Goal: Information Seeking & Learning: Learn about a topic

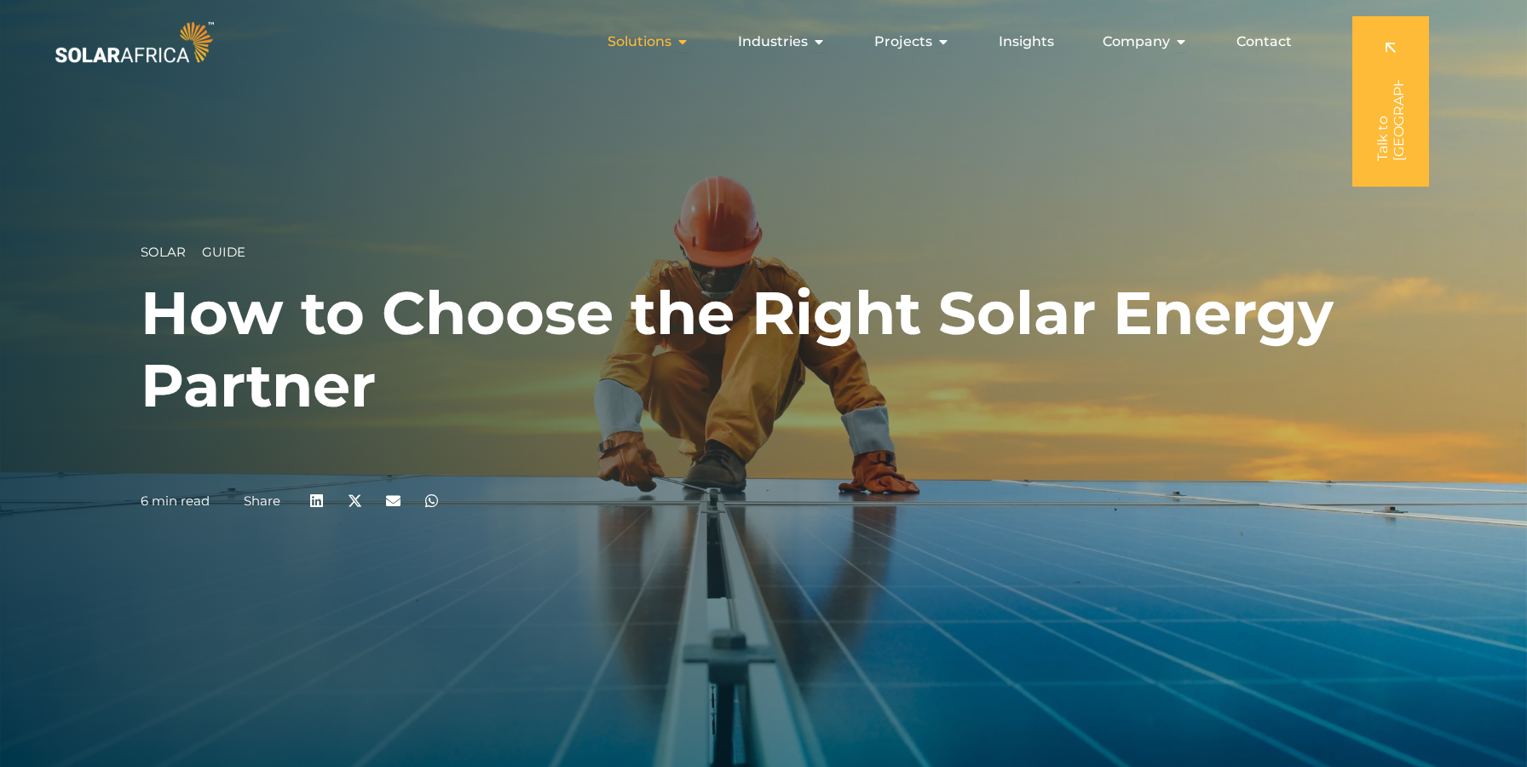
click at [666, 46] on span "Solutions" at bounding box center [639, 42] width 64 height 20
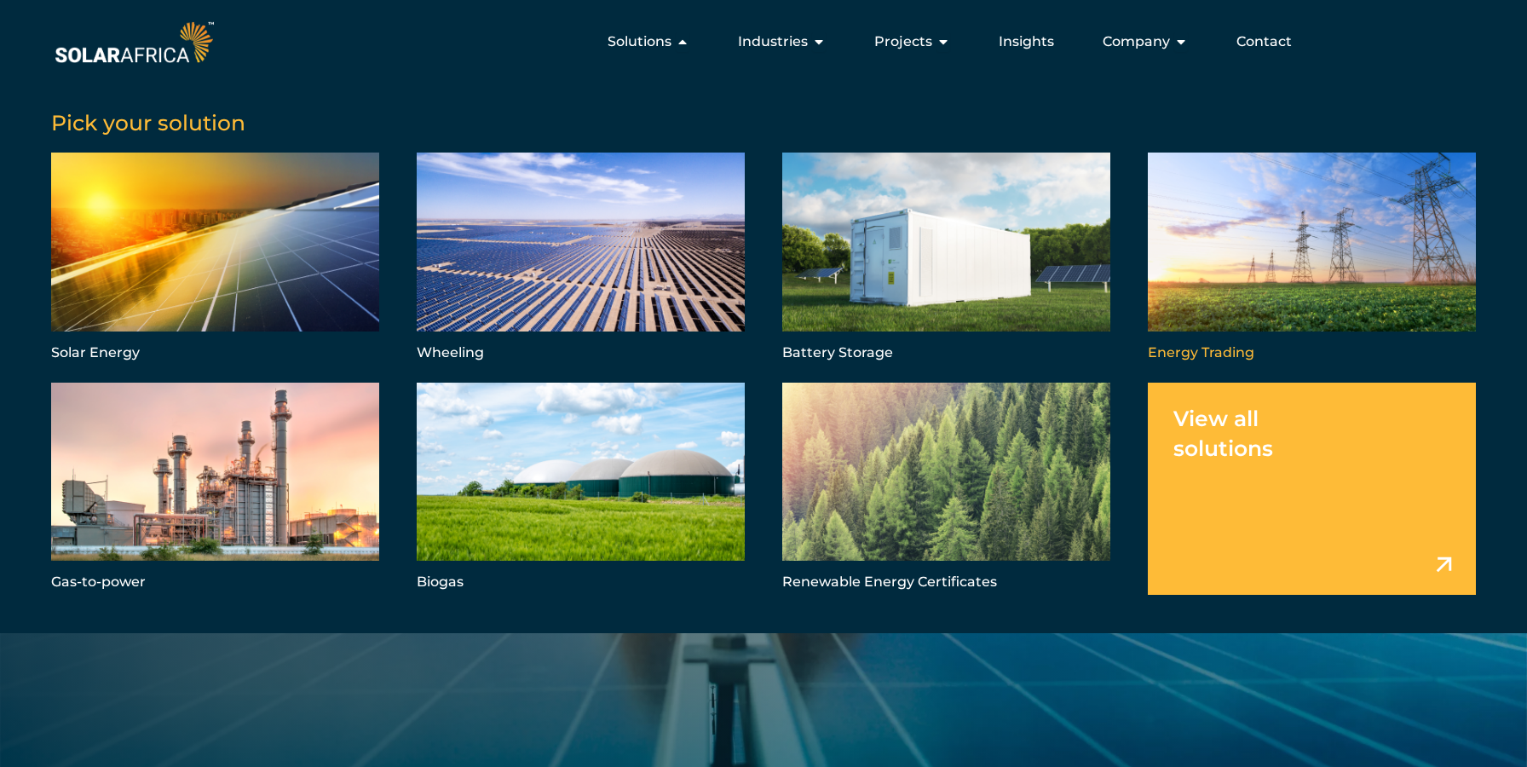
click at [1260, 285] on link "Menu" at bounding box center [1312, 259] width 328 height 212
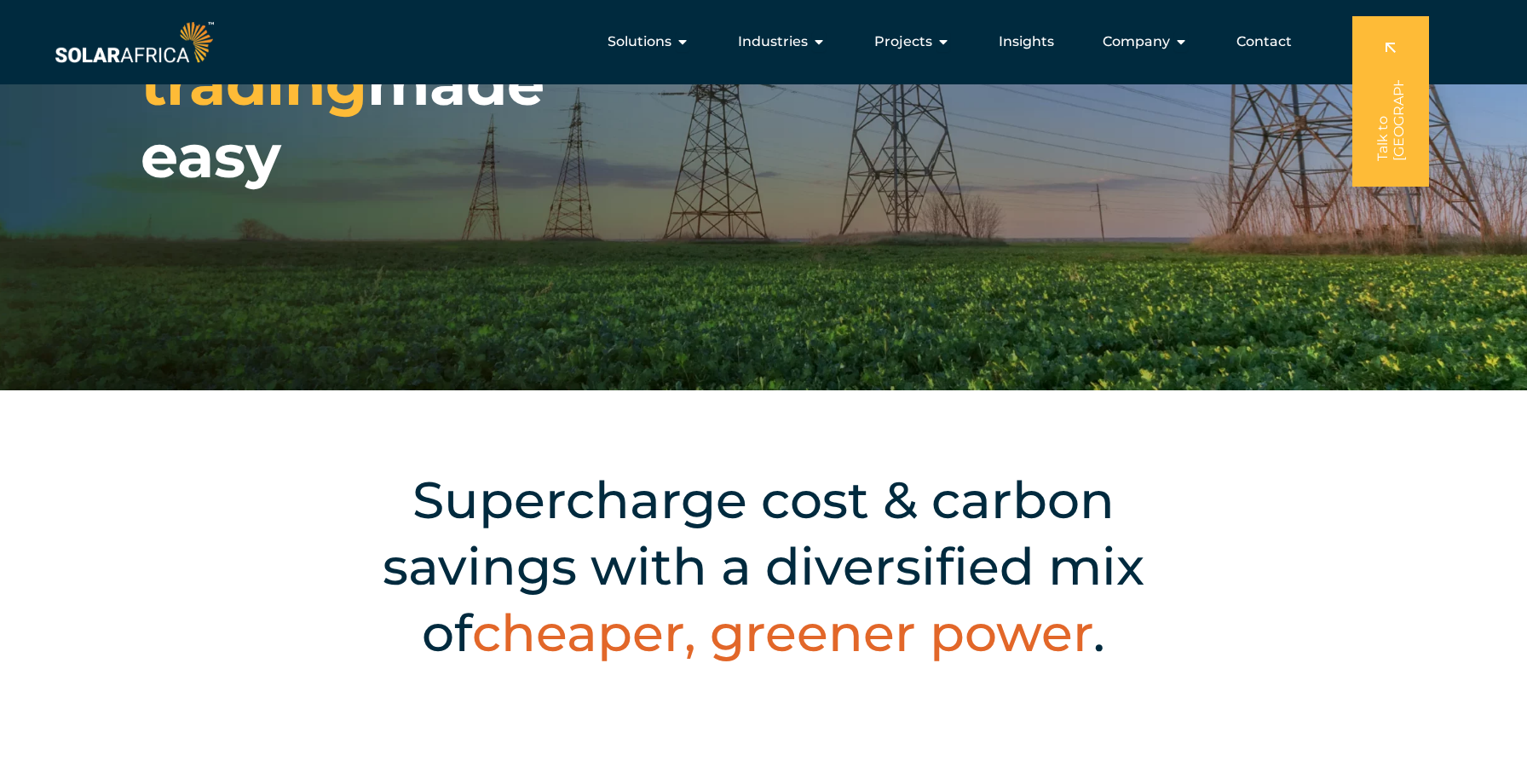
scroll to position [133, 0]
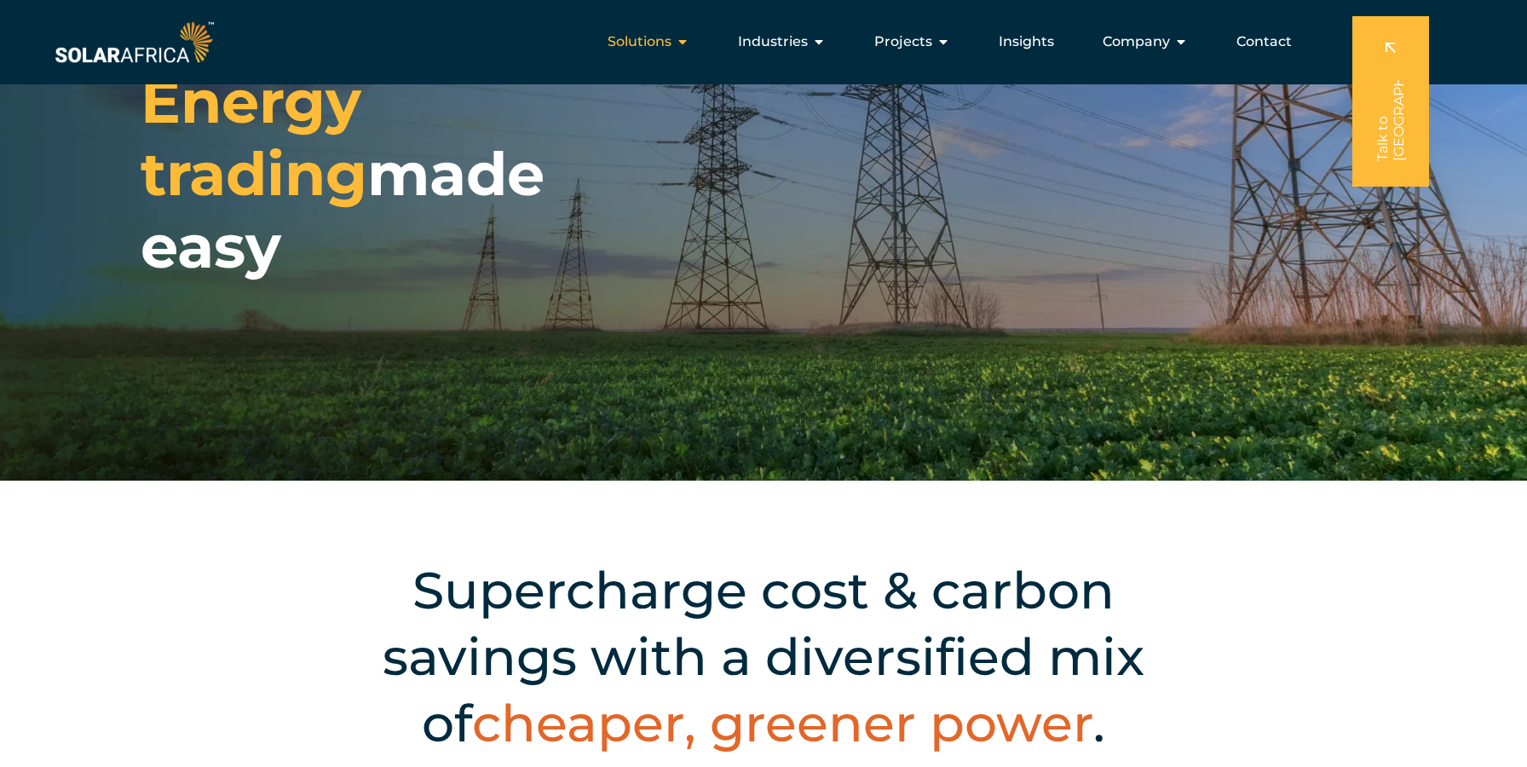
click at [663, 43] on span "Solutions" at bounding box center [639, 42] width 64 height 20
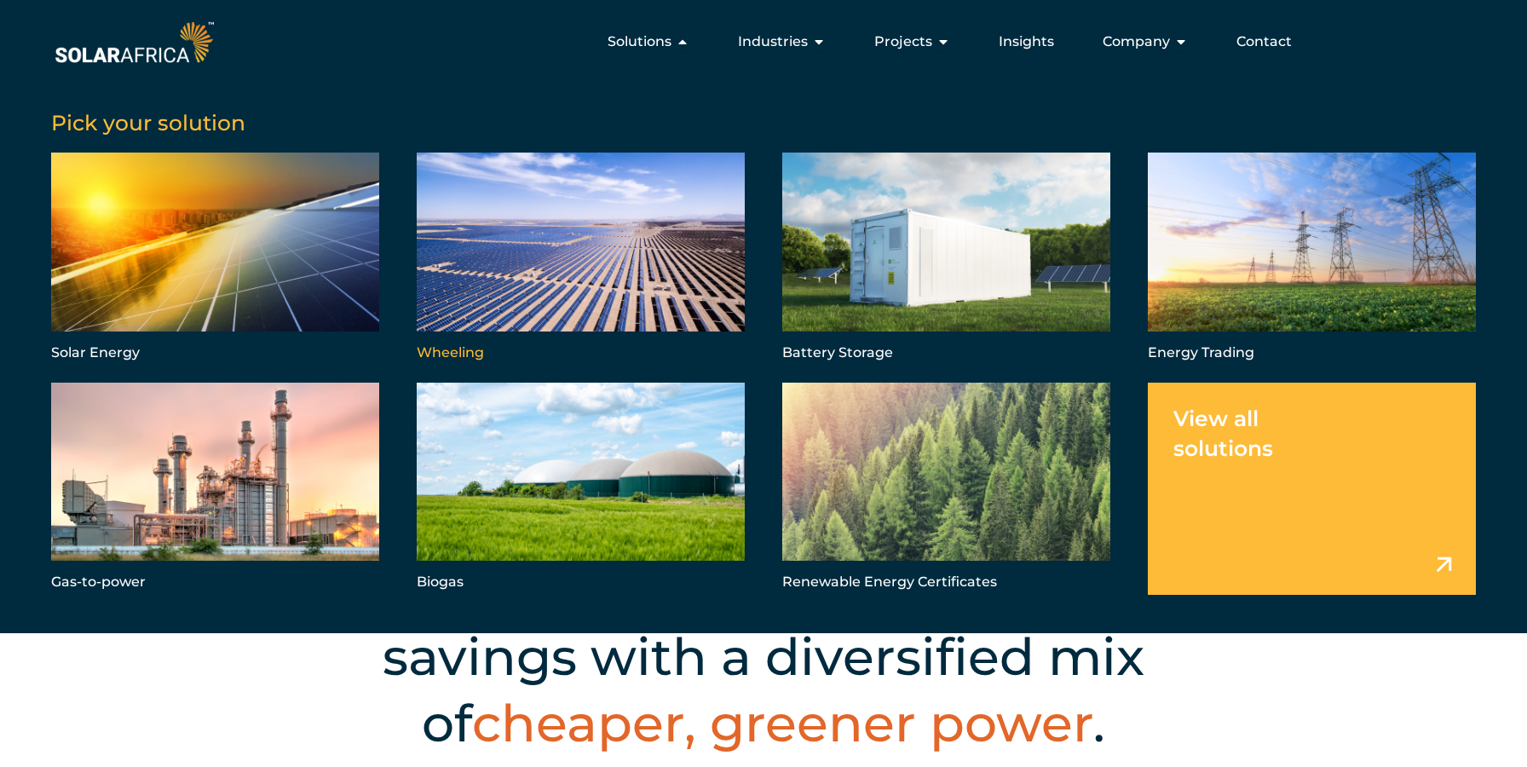
click at [632, 283] on link "Menu" at bounding box center [581, 259] width 328 height 212
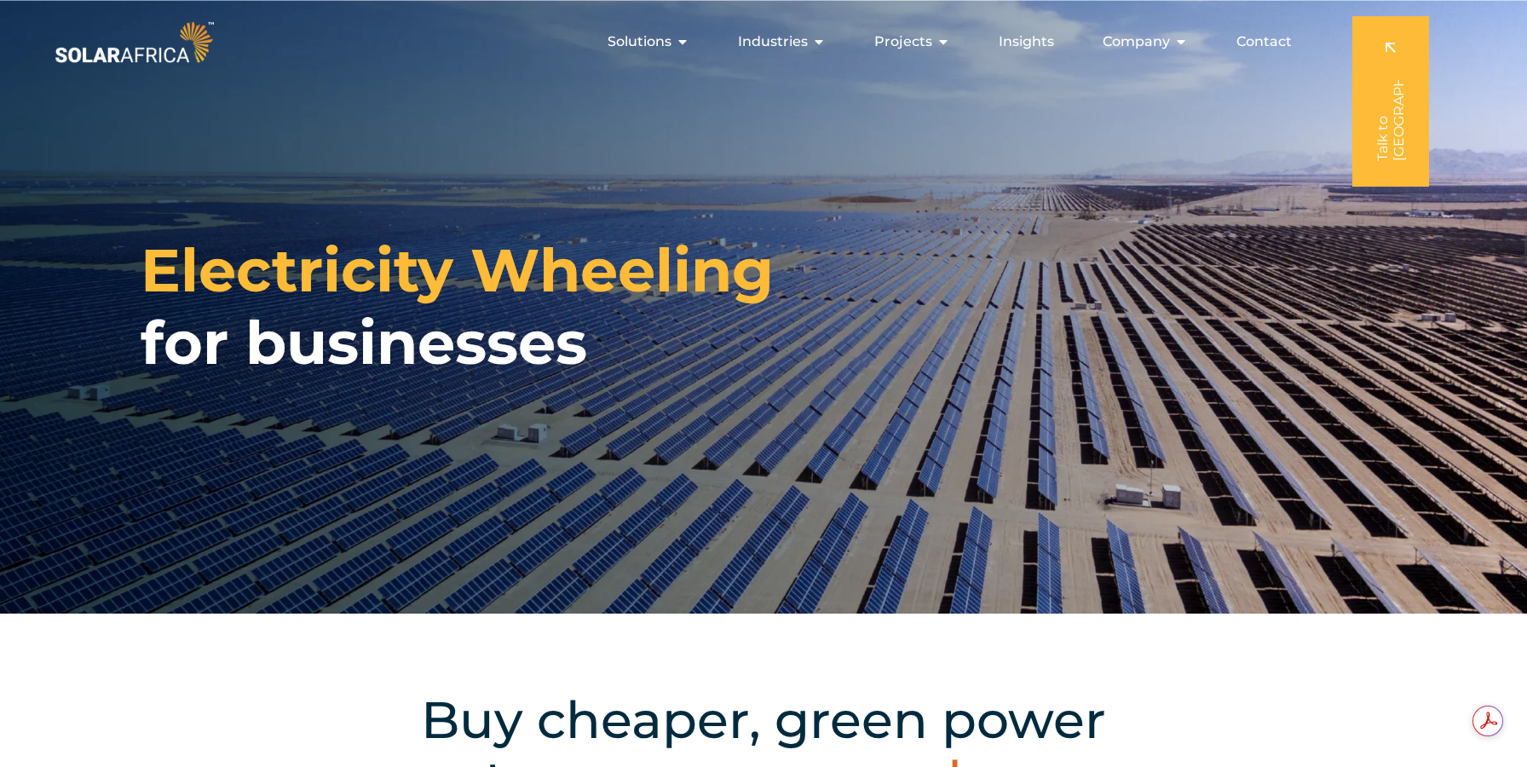
drag, startPoint x: 138, startPoint y: 268, endPoint x: 607, endPoint y: 353, distance: 477.0
click at [607, 353] on div "Electricity Wheeling for businesses" at bounding box center [763, 306] width 1527 height 613
copy h1 "Electricity Wheeling for businesses"
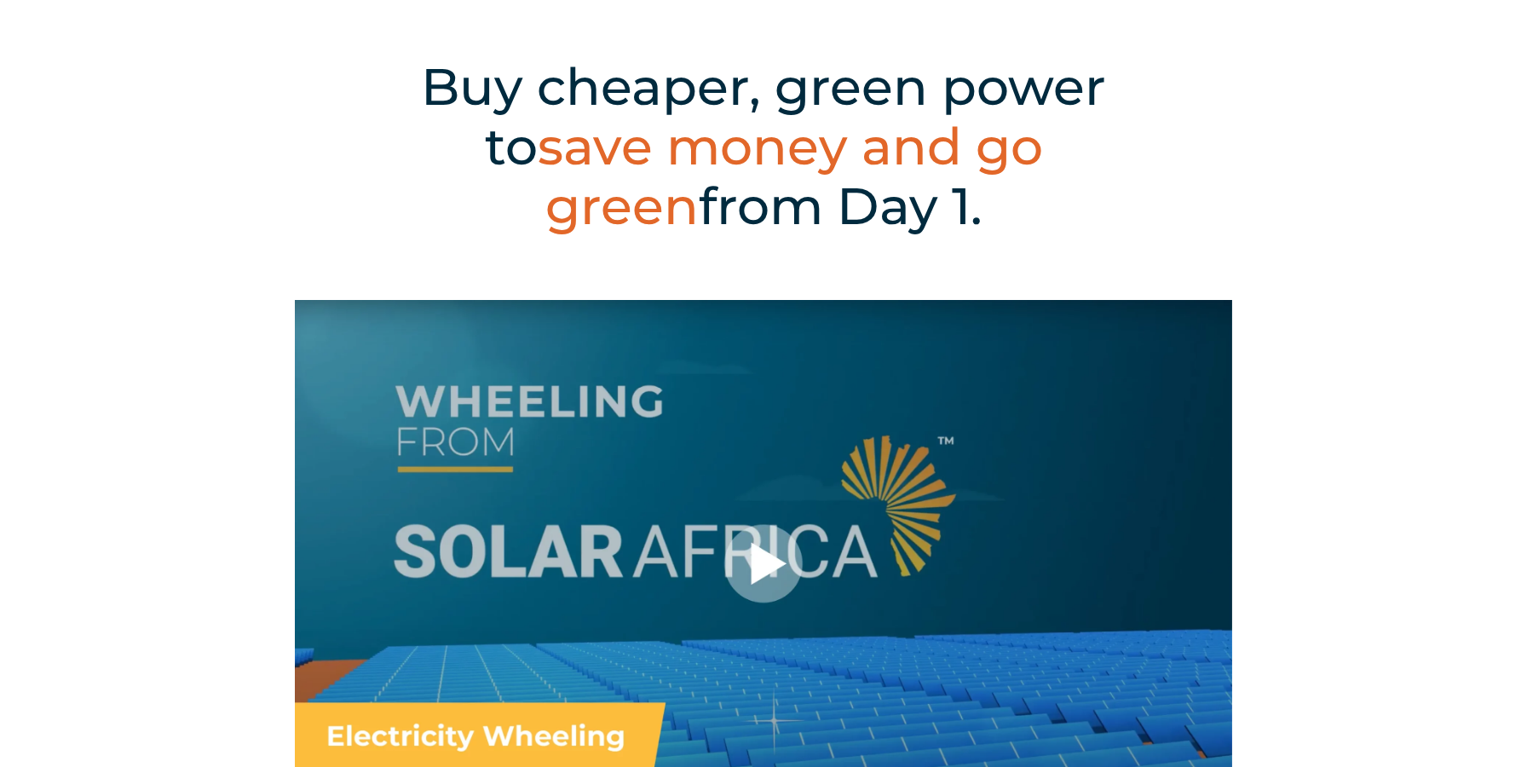
scroll to position [895, 0]
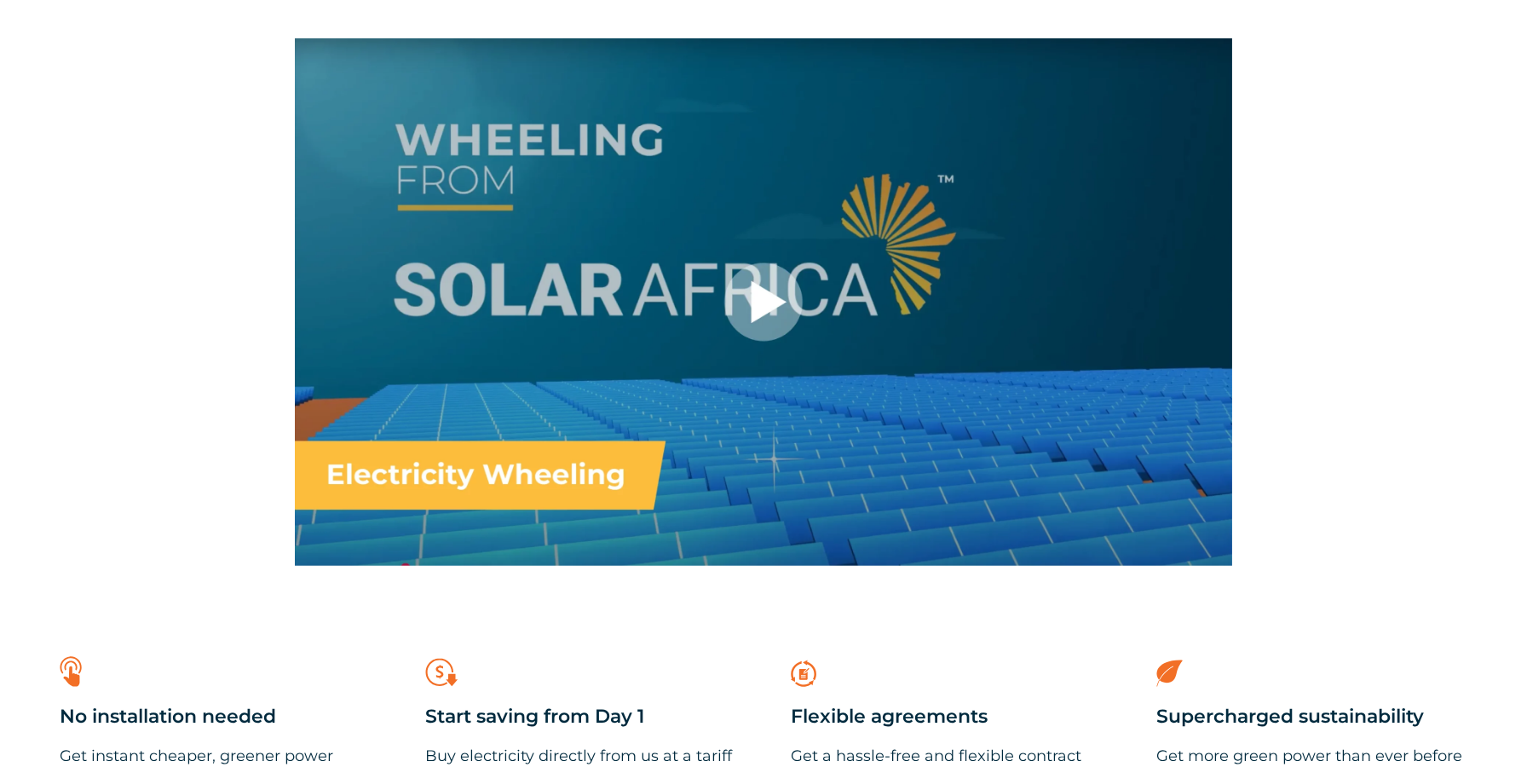
click at [745, 297] on div at bounding box center [763, 301] width 937 height 527
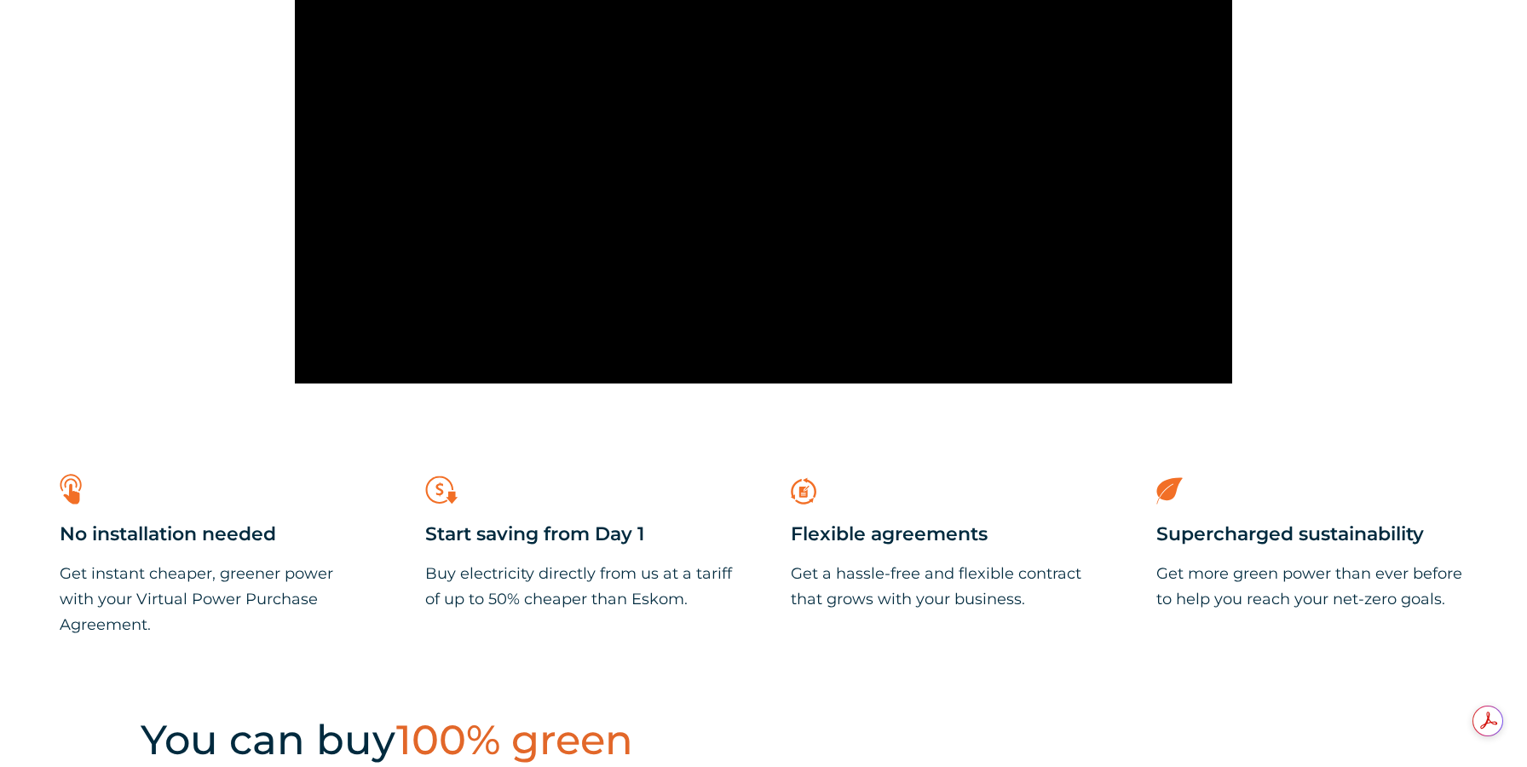
scroll to position [1103, 0]
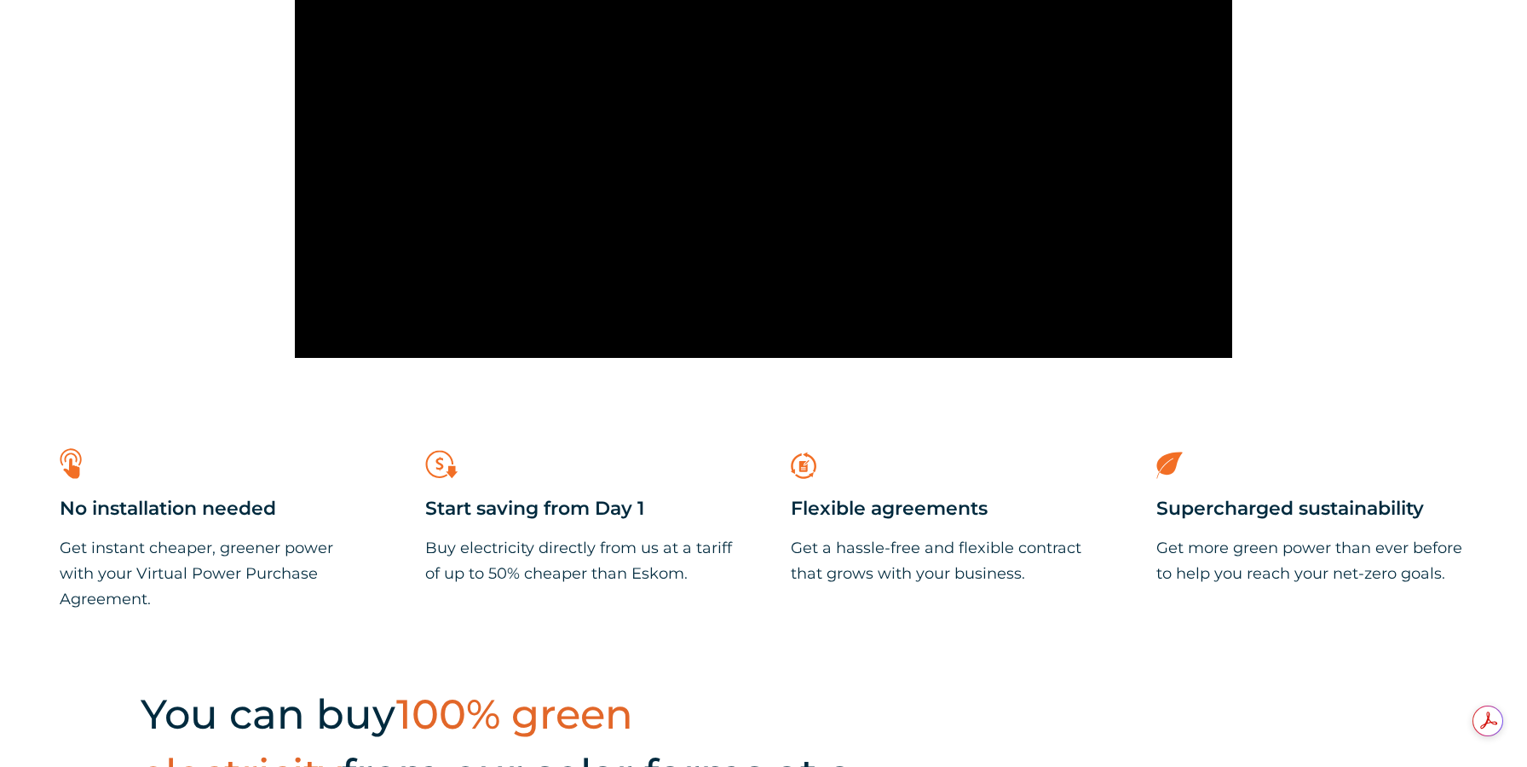
drag, startPoint x: 55, startPoint y: 507, endPoint x: 1428, endPoint y: 584, distance: 1375.6
click at [1477, 585] on div "Solution benefits .cls-1{fill:#f26f26;} No installation needed Get instant chea…" at bounding box center [763, 489] width 1527 height 262
copy div "No installation needed Get instant cheaper, greener power with your Virtual Pow…"
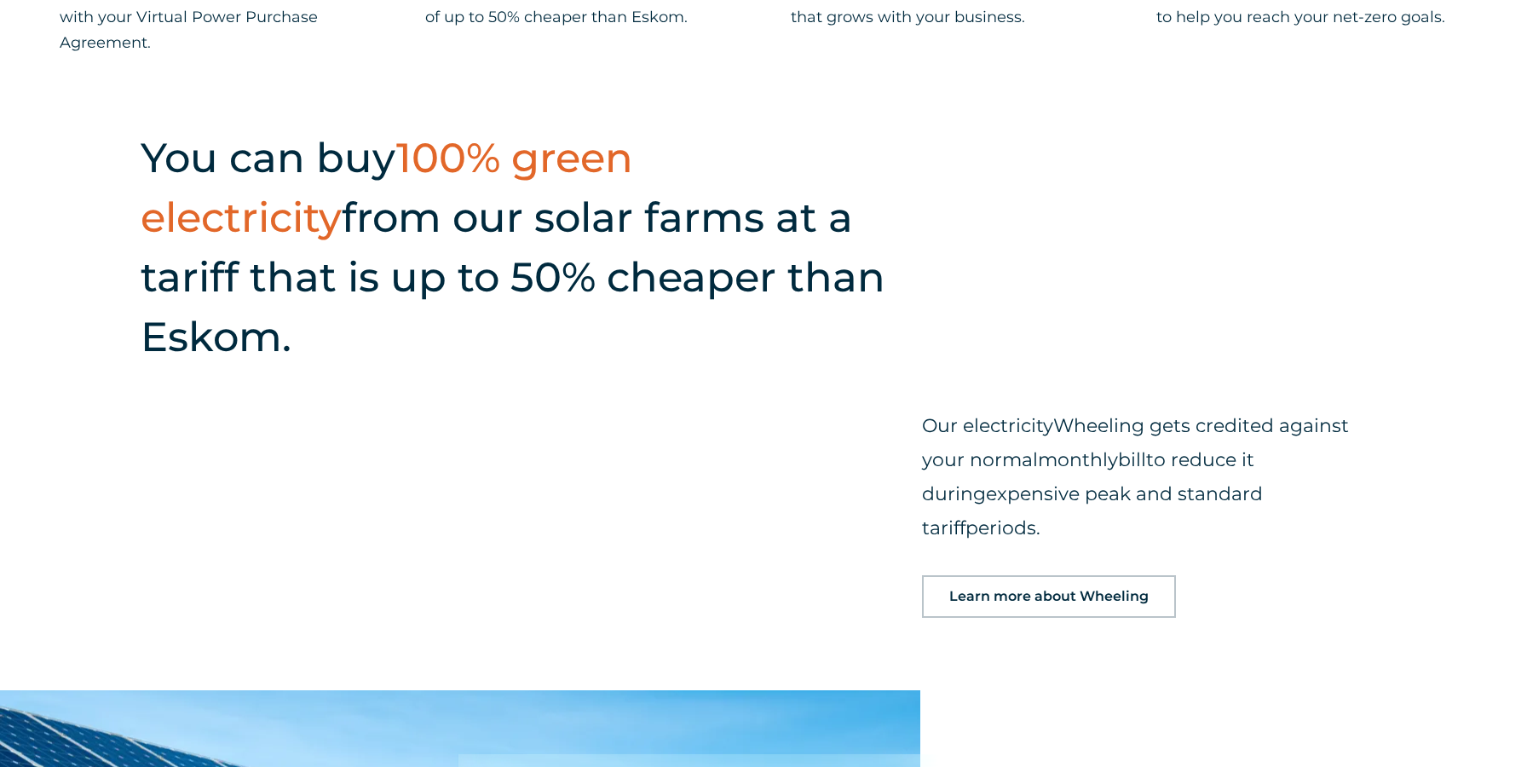
scroll to position [1661, 0]
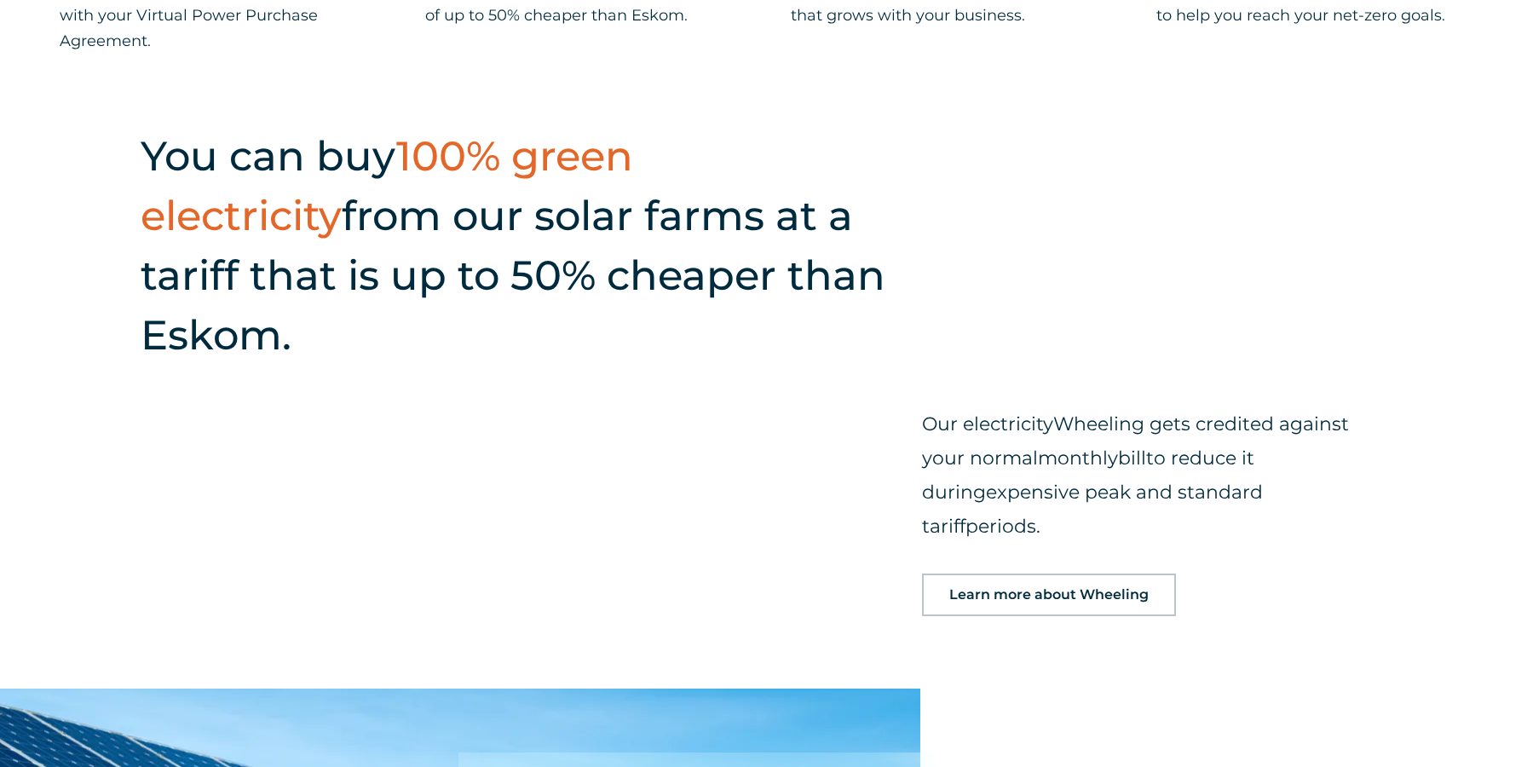
drag, startPoint x: 918, startPoint y: 360, endPoint x: 1358, endPoint y: 450, distance: 448.6
click at [1358, 450] on div "Our electricity Wheeling gets credited against your normal monthly bill to redu…" at bounding box center [1149, 495] width 473 height 260
copy p "Our electricity Wheeling gets credited against your normal monthly bill to redu…"
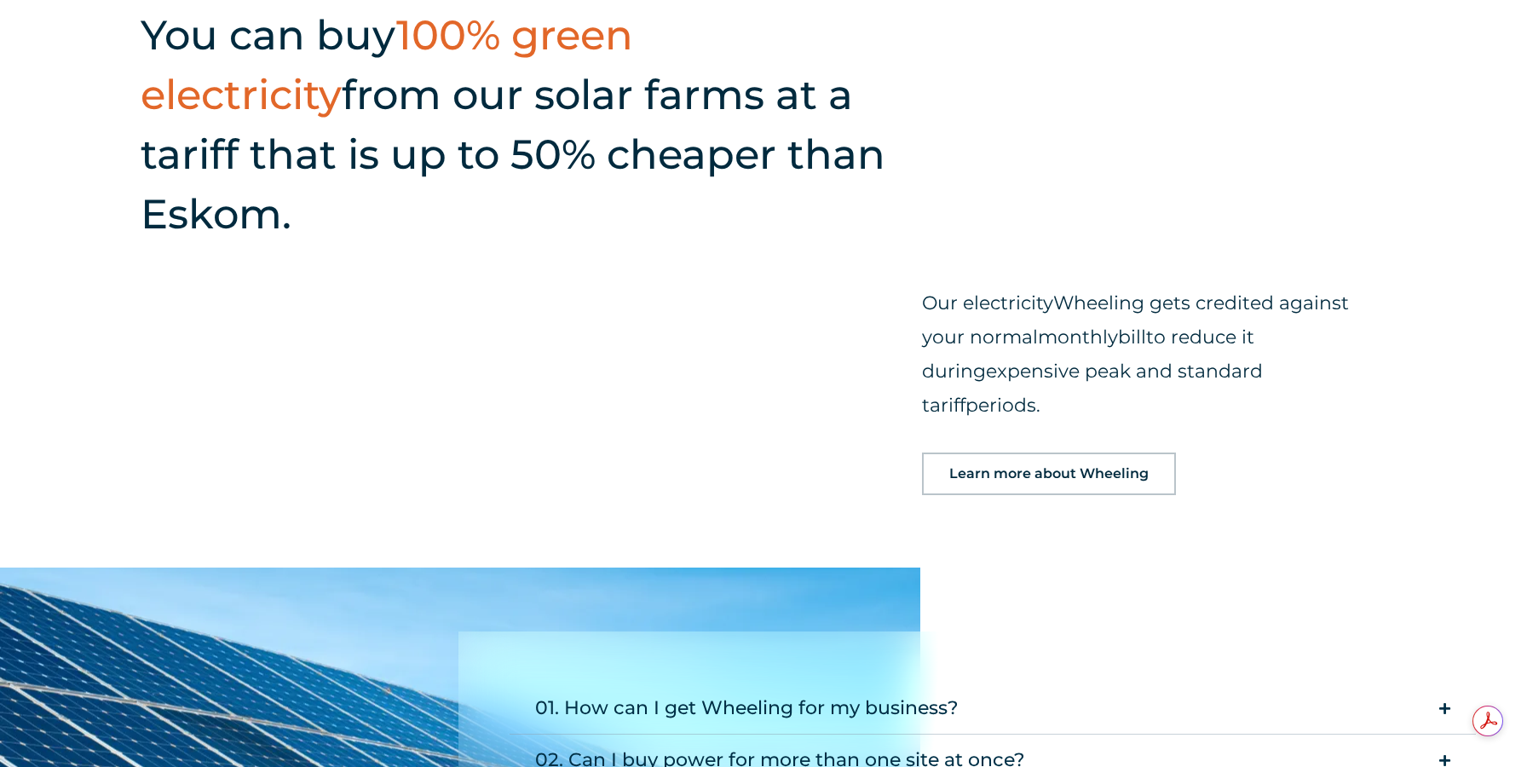
scroll to position [2053, 0]
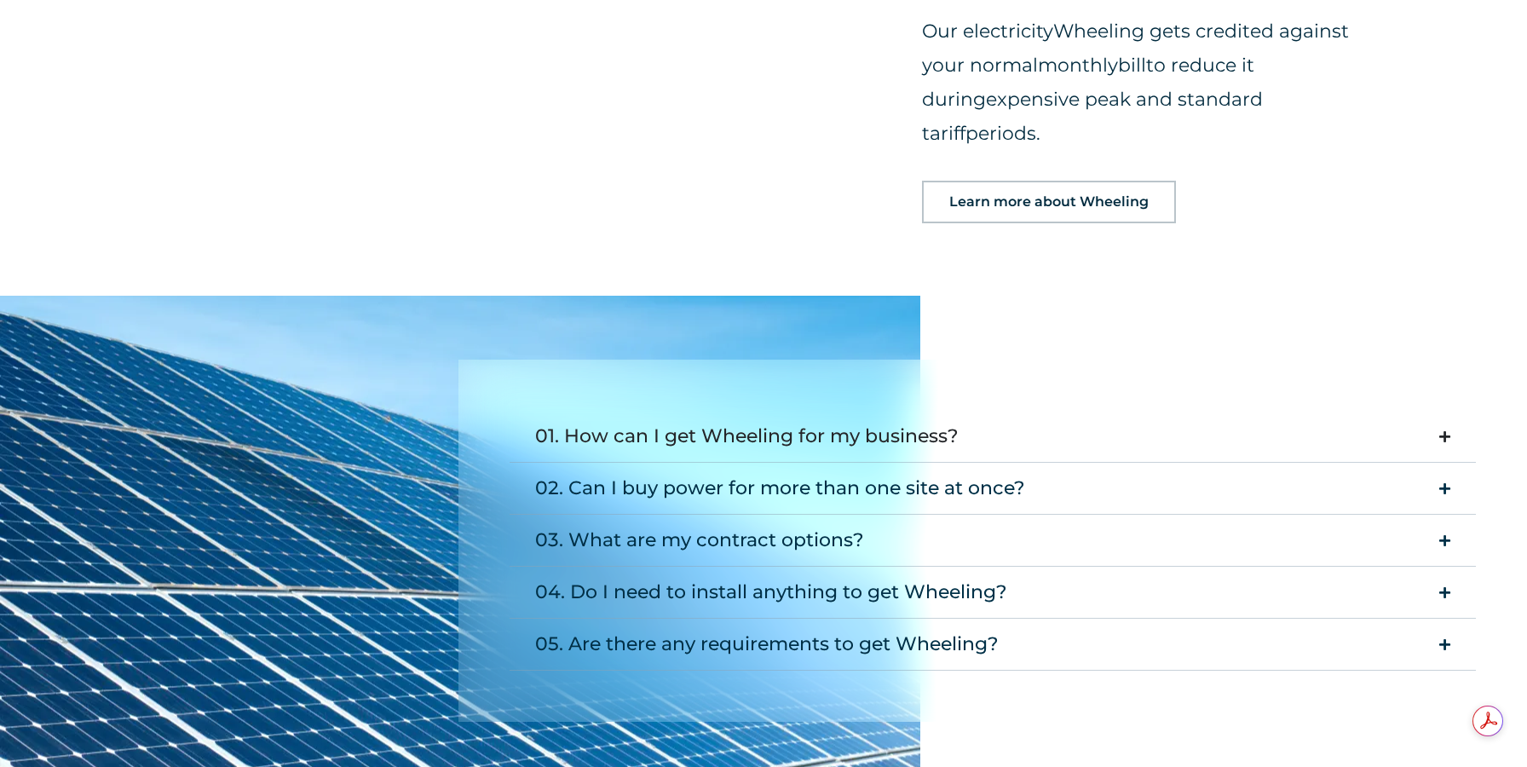
click at [752, 419] on div "01. How can I get Wheeling for my business?" at bounding box center [746, 436] width 423 height 34
